Goal: Task Accomplishment & Management: Manage account settings

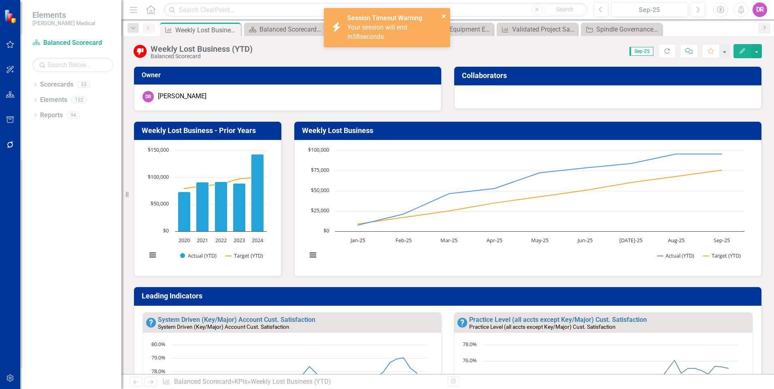
click at [442, 15] on icon "close" at bounding box center [443, 16] width 4 height 4
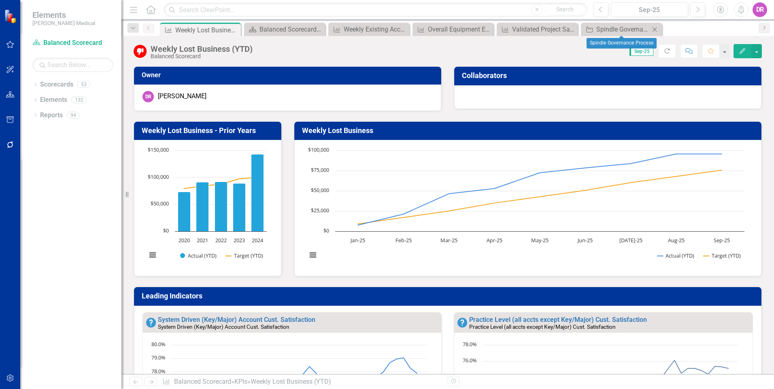
click at [654, 29] on icon "Close" at bounding box center [654, 29] width 8 height 6
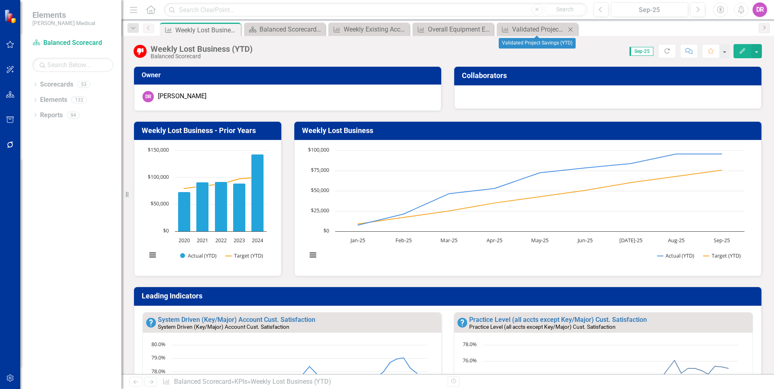
click at [569, 30] on icon "Close" at bounding box center [570, 29] width 8 height 6
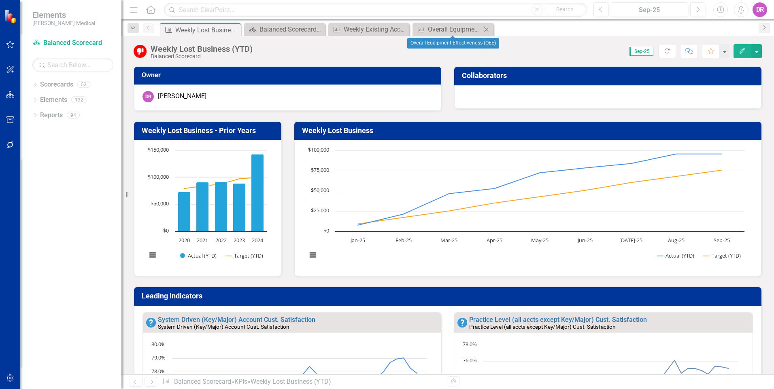
click at [486, 30] on icon "Close" at bounding box center [486, 29] width 8 height 6
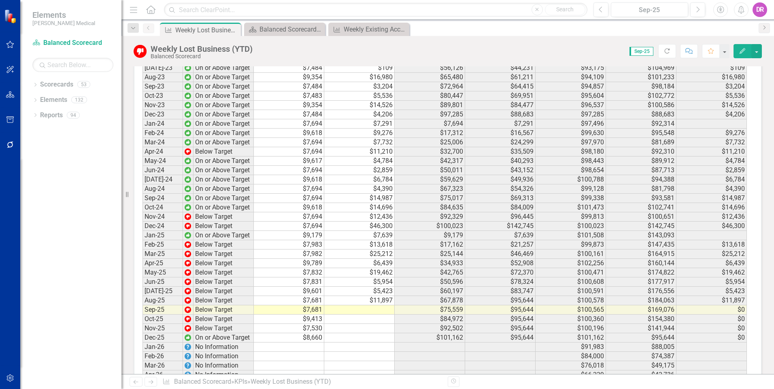
scroll to position [1122, 0]
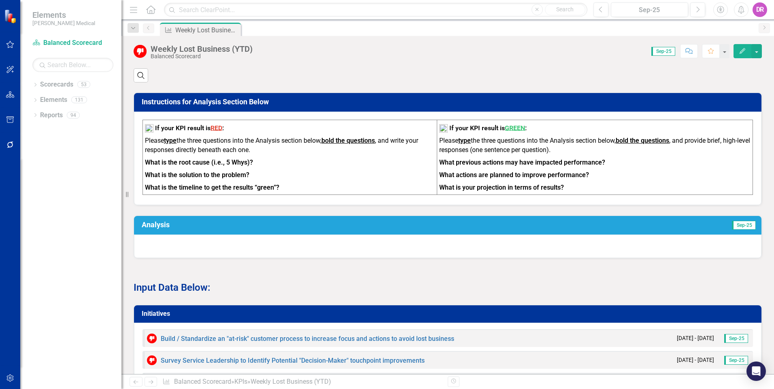
scroll to position [596, 0]
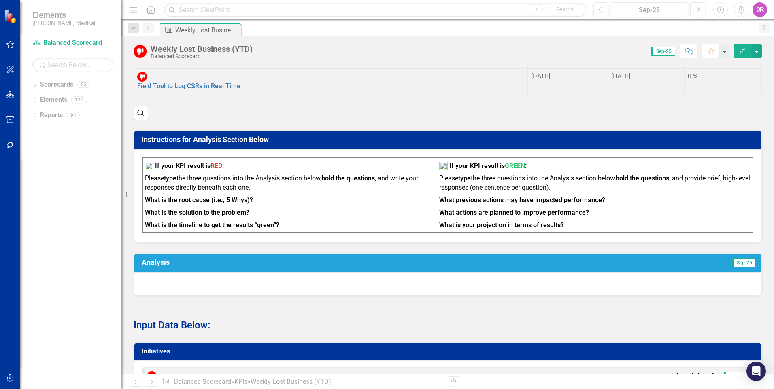
click at [230, 259] on h3 "Analysis" at bounding box center [305, 263] width 326 height 8
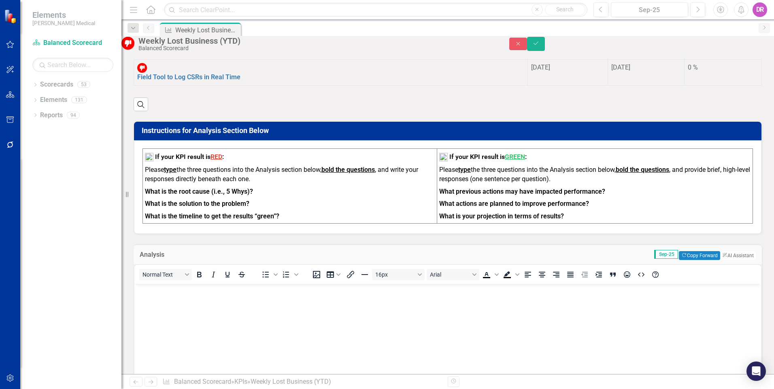
scroll to position [0, 0]
click at [679, 251] on button "Copy Forward Copy Forward" at bounding box center [699, 255] width 41 height 9
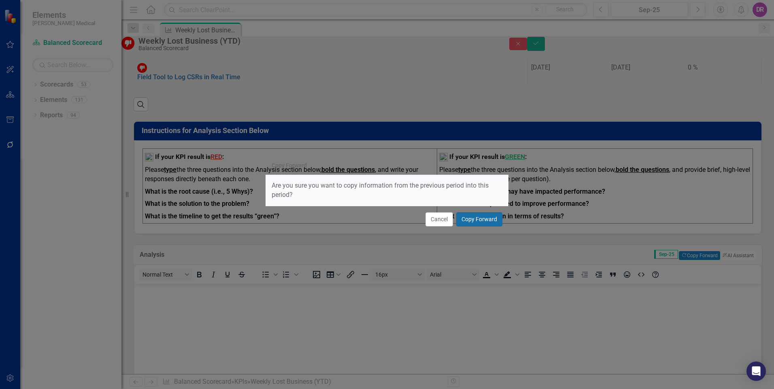
click at [477, 222] on button "Copy Forward" at bounding box center [479, 219] width 46 height 14
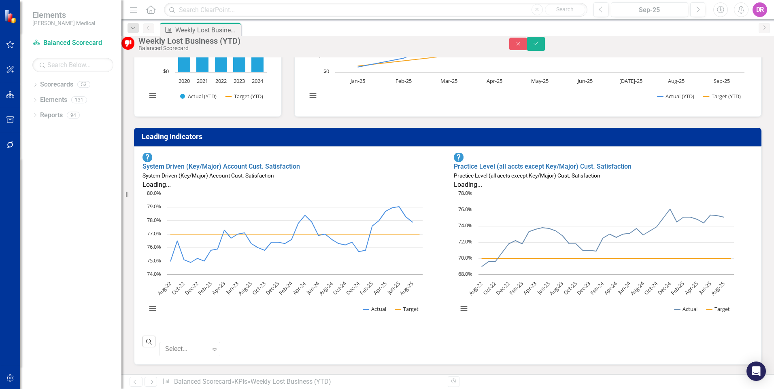
scroll to position [151, 0]
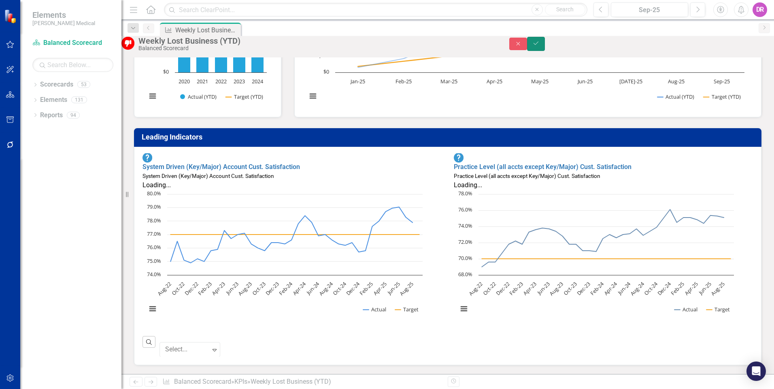
click at [539, 46] on icon "Save" at bounding box center [535, 43] width 7 height 6
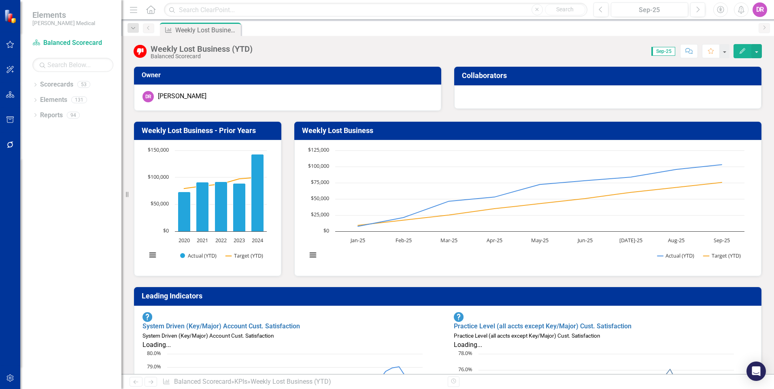
click at [150, 10] on icon "Home" at bounding box center [150, 9] width 11 height 8
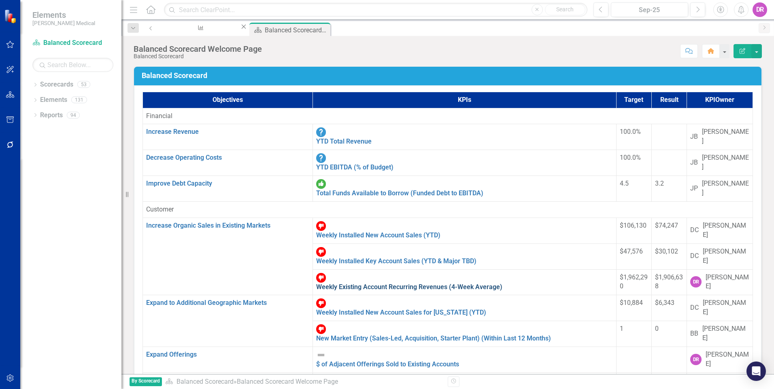
click at [316, 283] on link "Weekly Existing Account Recurring Revenues (4-Week Average)" at bounding box center [409, 287] width 186 height 8
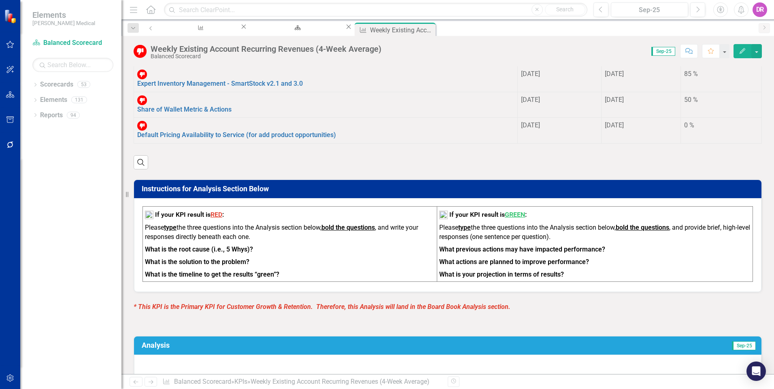
scroll to position [647, 0]
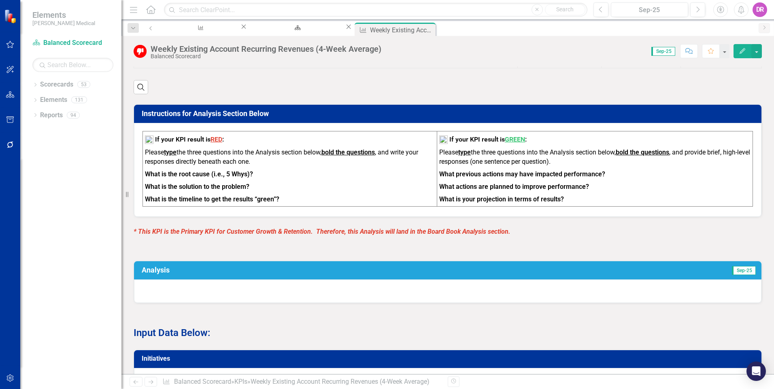
click at [296, 264] on td "Analysis" at bounding box center [305, 271] width 326 height 14
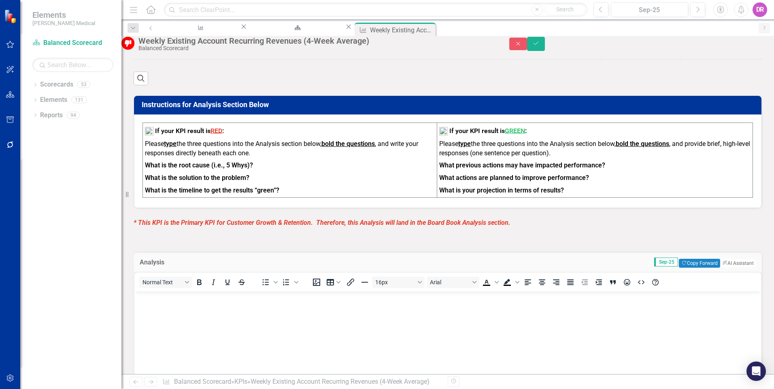
scroll to position [0, 0]
click at [691, 259] on button "Copy Forward Copy Forward" at bounding box center [699, 263] width 41 height 9
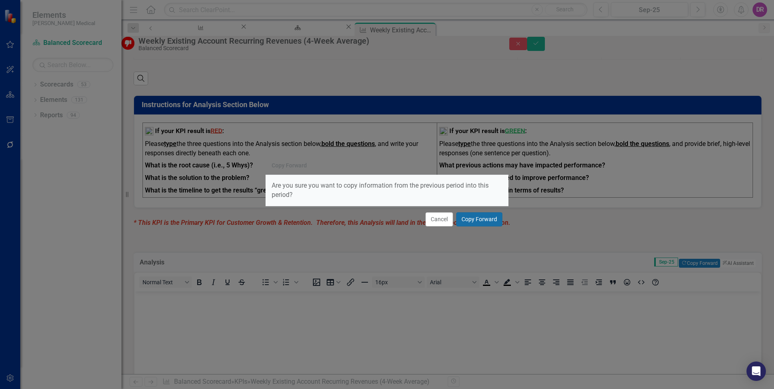
click at [479, 221] on button "Copy Forward" at bounding box center [479, 219] width 46 height 14
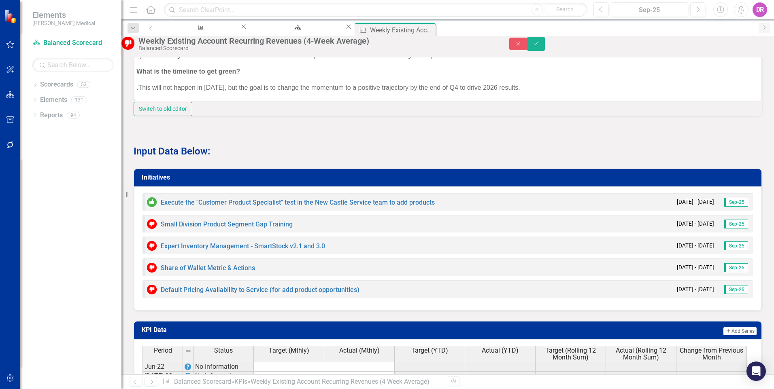
scroll to position [1012, 0]
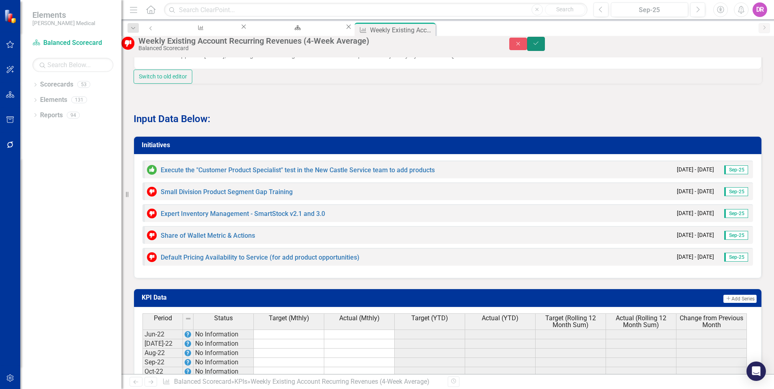
click at [539, 46] on icon "Save" at bounding box center [535, 43] width 7 height 6
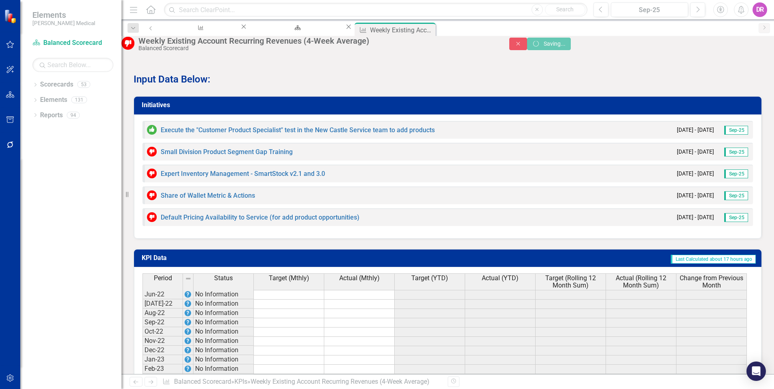
scroll to position [953, 0]
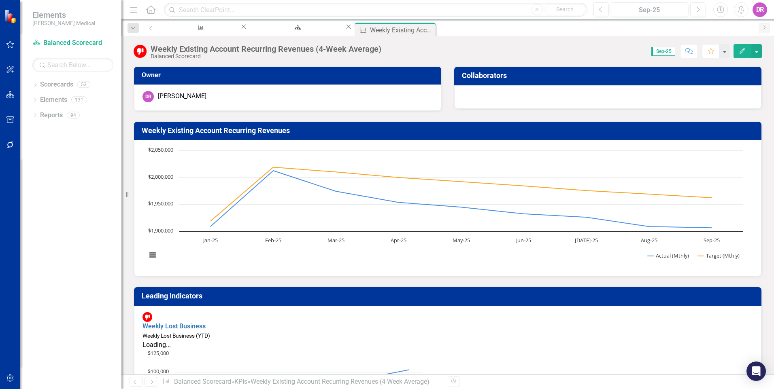
drag, startPoint x: 403, startPoint y: 29, endPoint x: 369, endPoint y: 29, distance: 34.4
click at [0, 0] on icon "Close" at bounding box center [0, 0] width 0 height 0
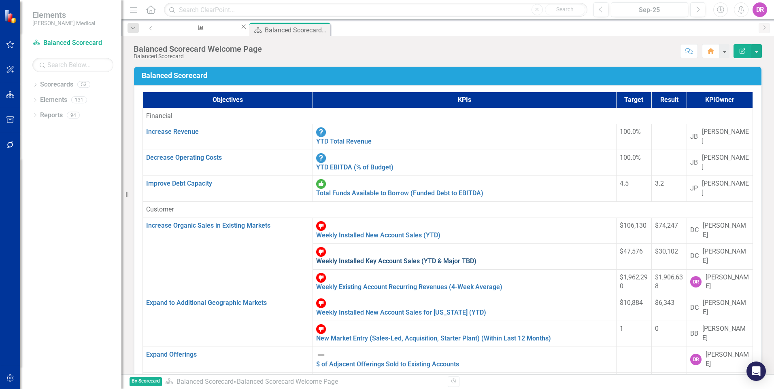
scroll to position [40, 0]
click at [316, 386] on link "Weekly Lost Business (YTD)" at bounding box center [357, 390] width 82 height 8
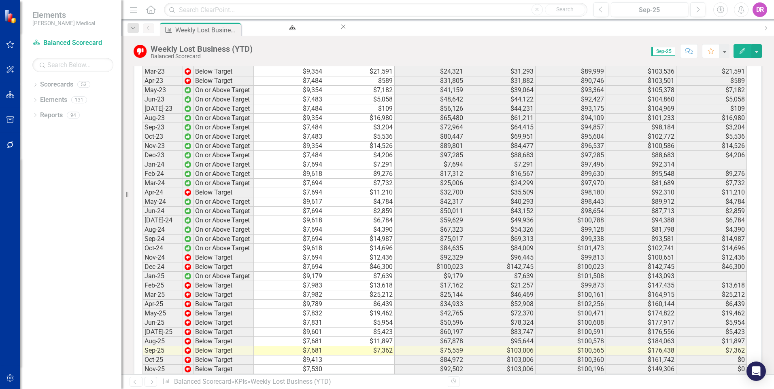
scroll to position [1254, 0]
click at [367, 344] on td "$7,362" at bounding box center [359, 348] width 70 height 9
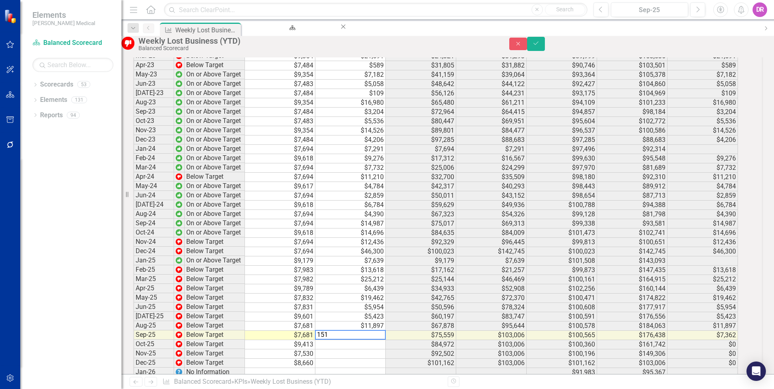
scroll to position [1256, 0]
type textarea "15152"
click at [539, 46] on icon "Save" at bounding box center [535, 43] width 7 height 6
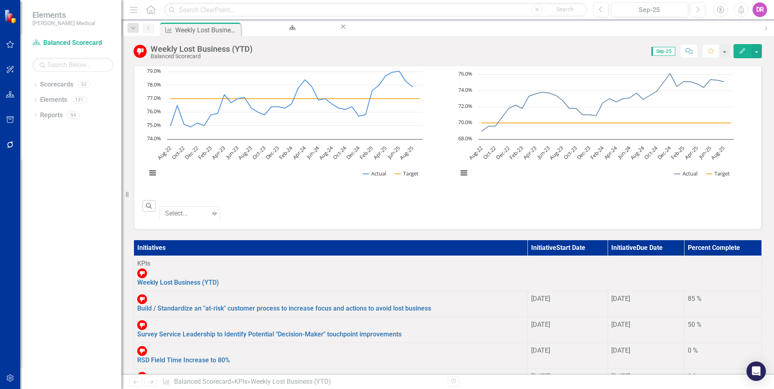
scroll to position [202, 0]
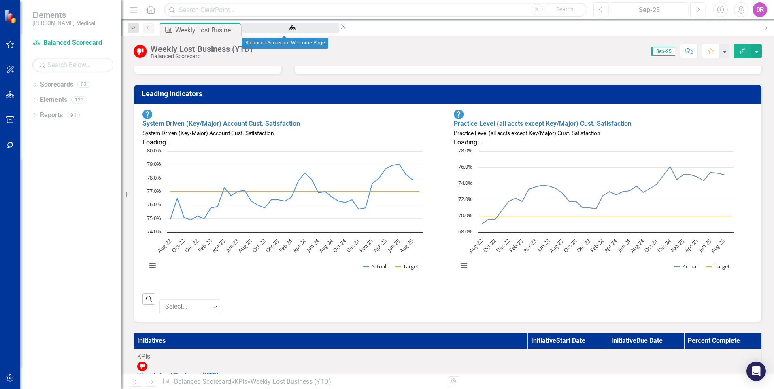
click at [272, 30] on div "Balanced Scorecard Welcome Page" at bounding box center [291, 35] width 82 height 10
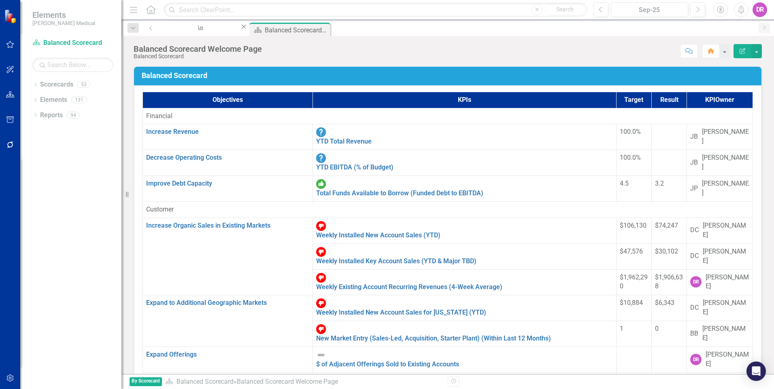
scroll to position [324, 0]
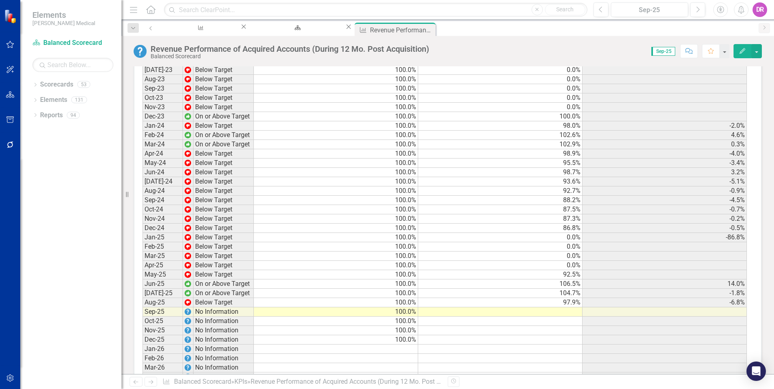
scroll to position [823, 0]
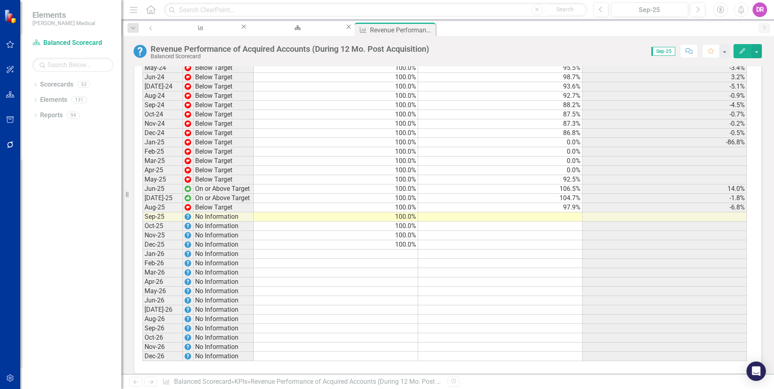
click at [538, 212] on td at bounding box center [500, 216] width 164 height 9
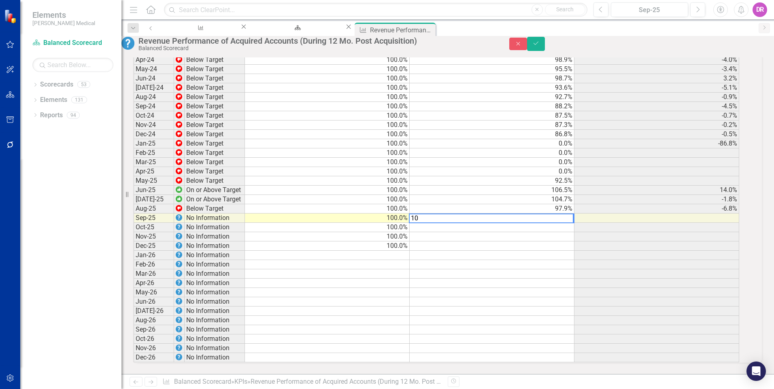
scroll to position [824, 0]
type textarea "102.9"
drag, startPoint x: 756, startPoint y: 48, endPoint x: 745, endPoint y: 50, distance: 11.6
click at [545, 48] on button "Save" at bounding box center [536, 44] width 18 height 14
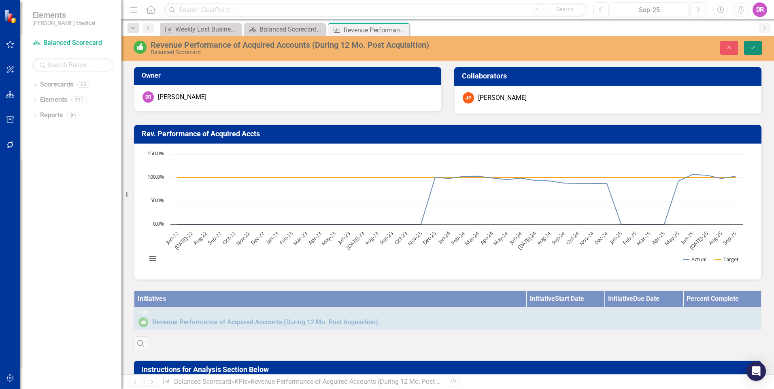
click at [759, 48] on button "Save" at bounding box center [753, 48] width 18 height 14
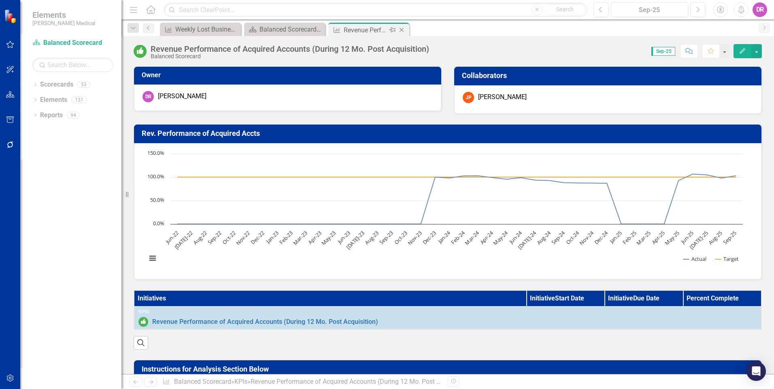
click at [402, 30] on icon "Close" at bounding box center [401, 30] width 8 height 6
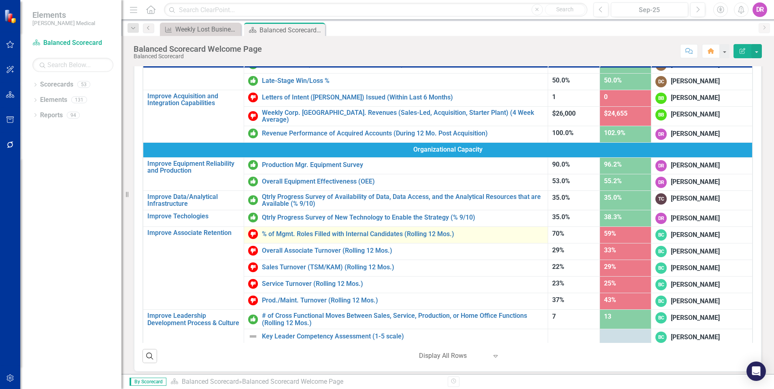
scroll to position [234, 0]
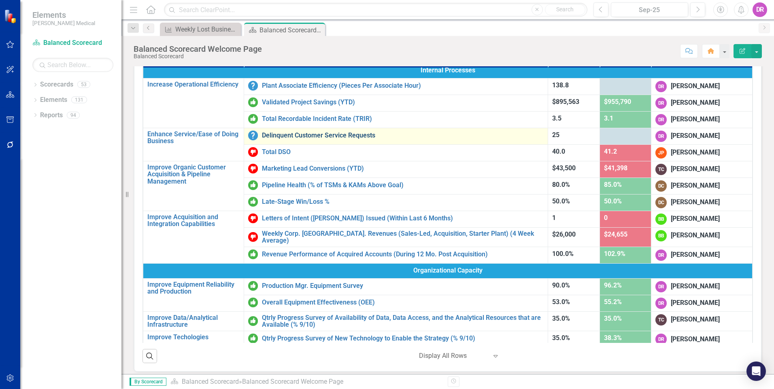
click at [322, 134] on link "Delinquent Customer Service Requests" at bounding box center [403, 135] width 282 height 7
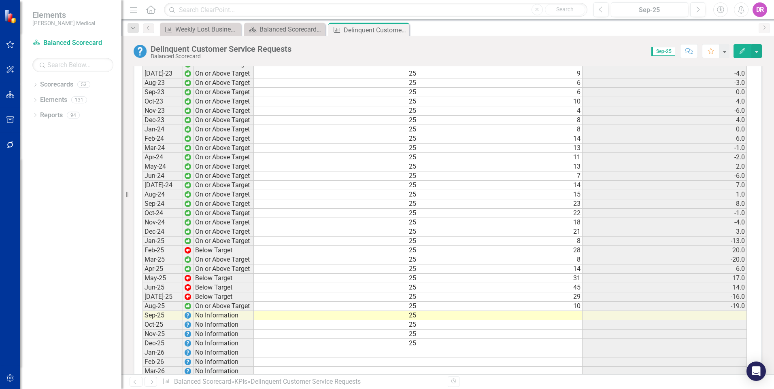
scroll to position [1035, 0]
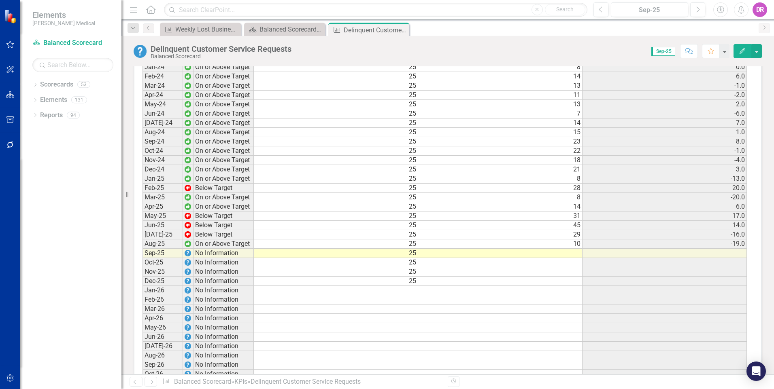
click at [545, 258] on td at bounding box center [500, 253] width 164 height 9
type textarea "4"
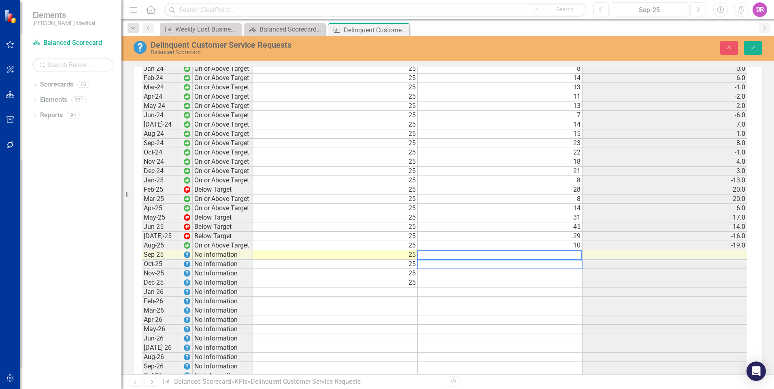
scroll to position [1036, 0]
click at [750, 47] on icon "Save" at bounding box center [752, 48] width 7 height 6
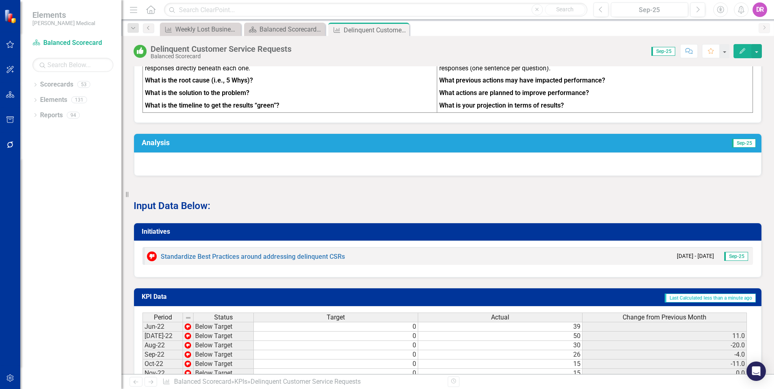
scroll to position [607, 0]
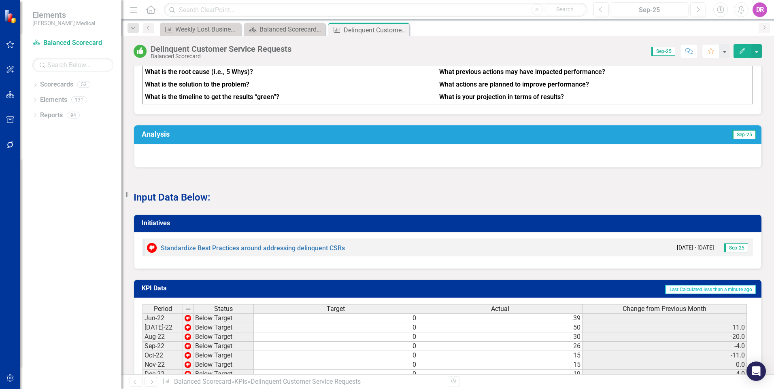
click at [285, 138] on h3 "Analysis" at bounding box center [305, 134] width 326 height 8
click at [284, 138] on h3 "Analysis" at bounding box center [305, 134] width 326 height 8
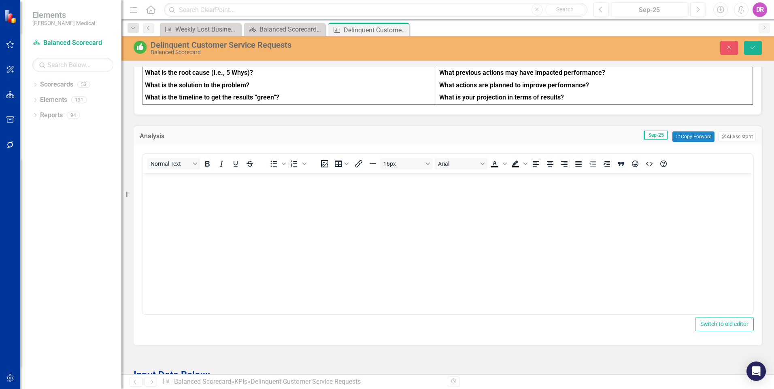
scroll to position [0, 0]
click at [682, 140] on button "Copy Forward Copy Forward" at bounding box center [693, 137] width 42 height 11
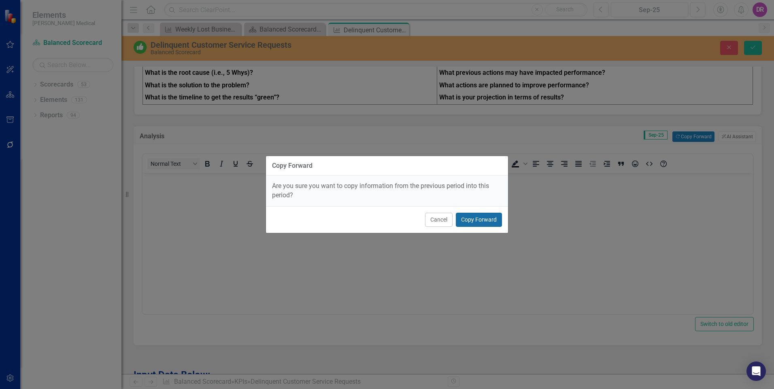
click at [482, 219] on button "Copy Forward" at bounding box center [479, 220] width 46 height 14
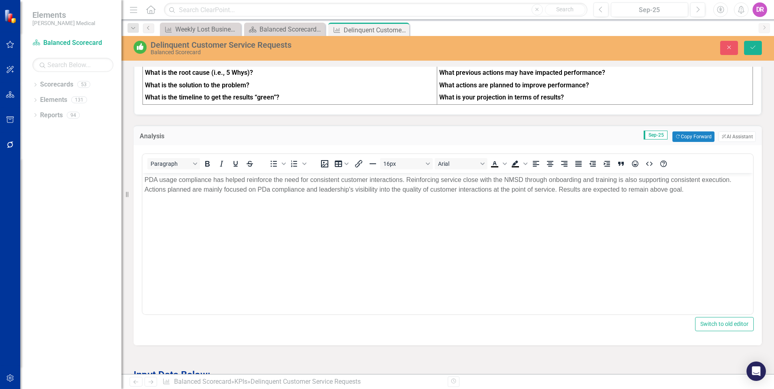
click at [270, 188] on p "PDA usage compliance has helped reinforce the need for consistent customer inte…" at bounding box center [447, 184] width 606 height 19
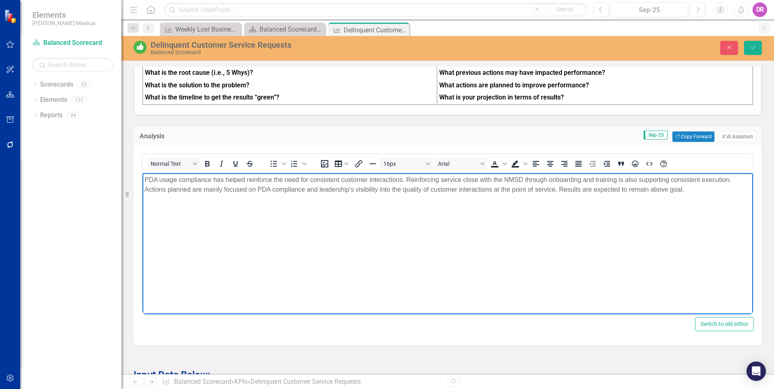
click at [704, 187] on p "PDA usage compliance has helped reinforce the need for consistent customer inte…" at bounding box center [447, 184] width 606 height 19
drag, startPoint x: 753, startPoint y: 52, endPoint x: 749, endPoint y: 48, distance: 5.7
click at [752, 52] on button "Save" at bounding box center [753, 48] width 18 height 14
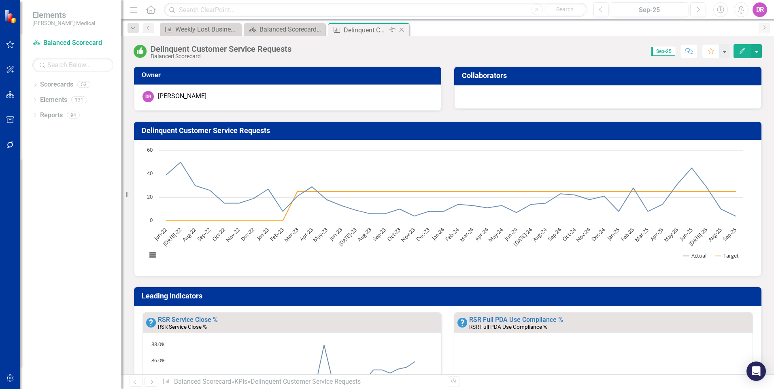
click at [400, 32] on icon at bounding box center [401, 30] width 4 height 4
